Goal: Book appointment/travel/reservation

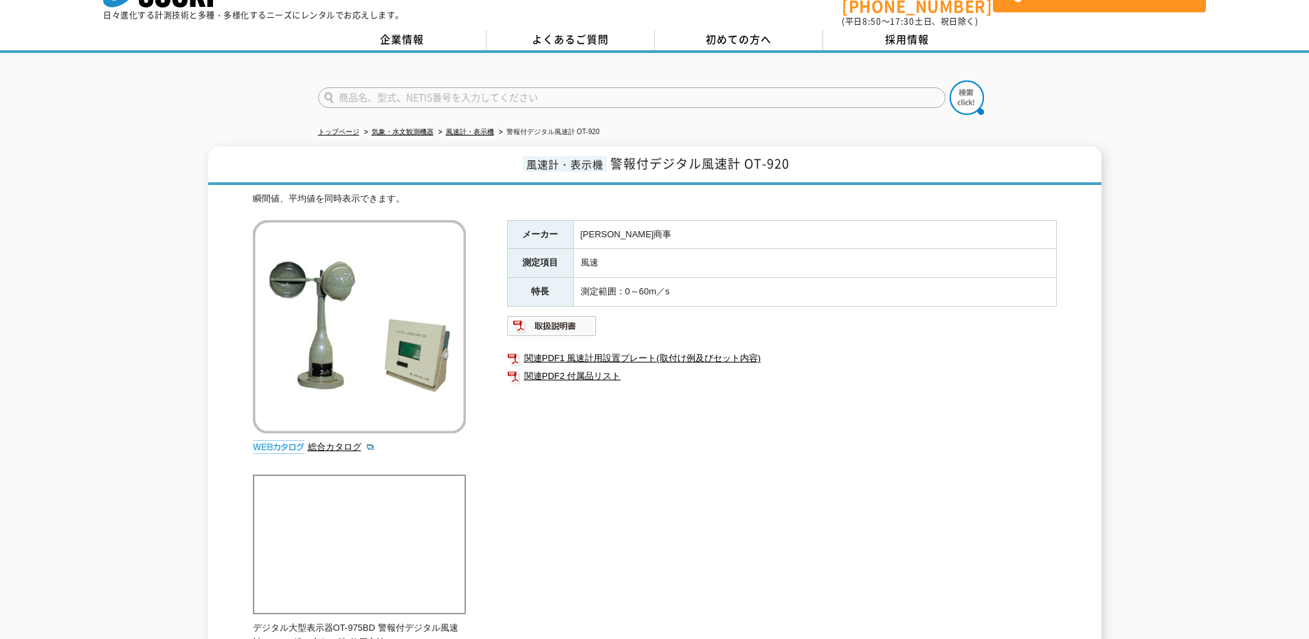
scroll to position [69, 0]
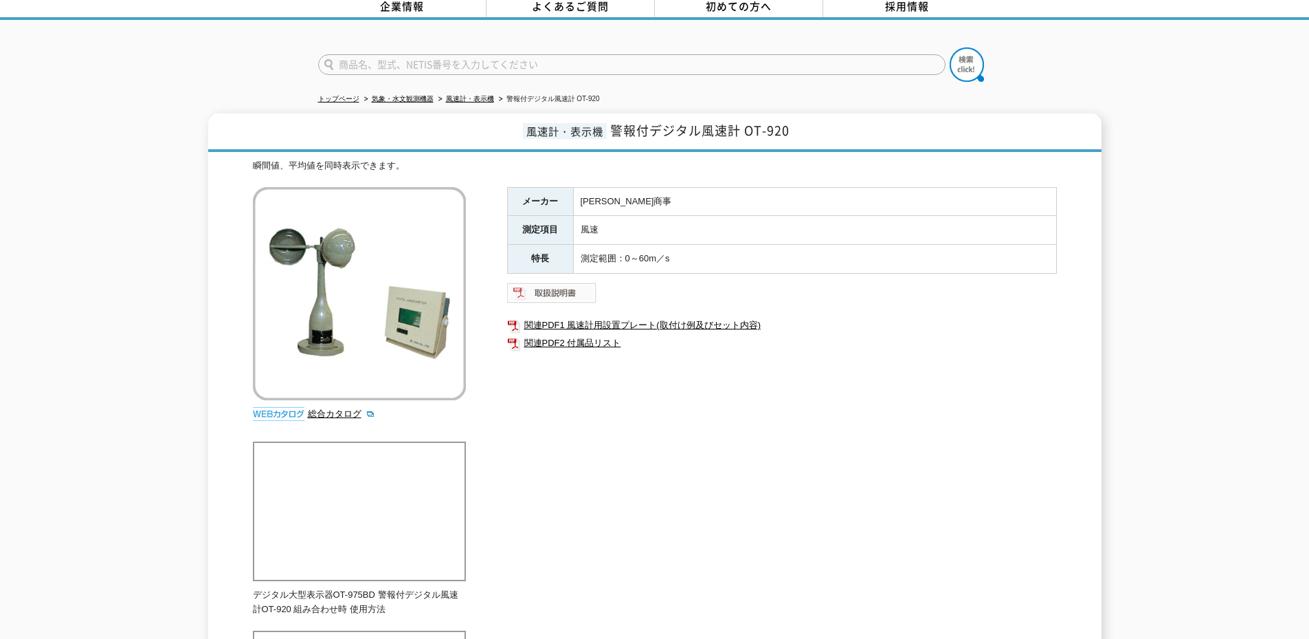
click at [534, 282] on img at bounding box center [552, 293] width 90 height 22
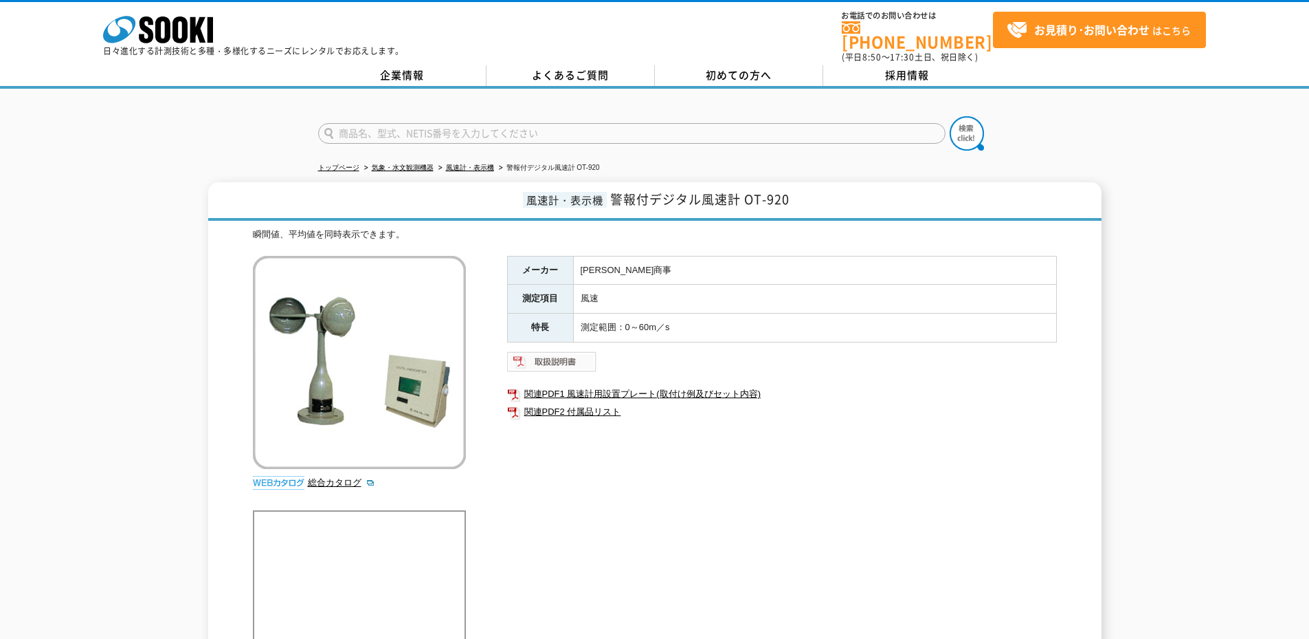
click at [561, 358] on img at bounding box center [552, 362] width 90 height 22
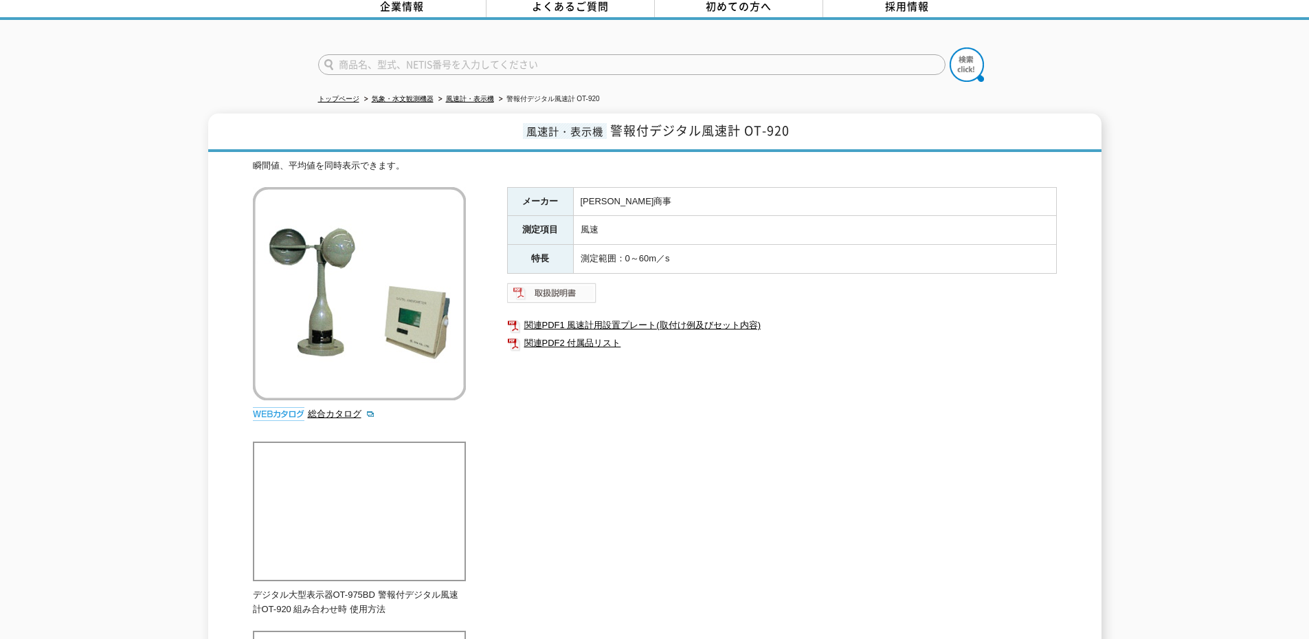
click at [569, 284] on img at bounding box center [552, 293] width 90 height 22
